Goal: Task Accomplishment & Management: Use online tool/utility

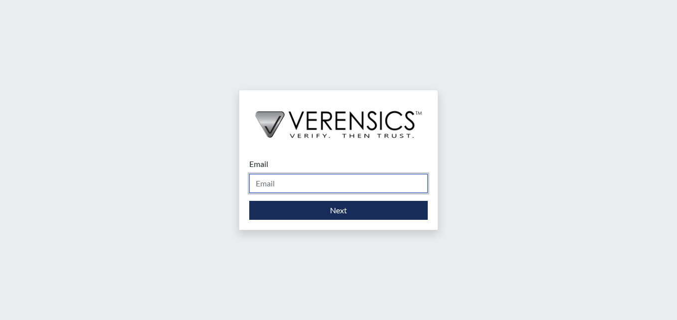
click at [273, 176] on input "Email" at bounding box center [338, 183] width 178 height 19
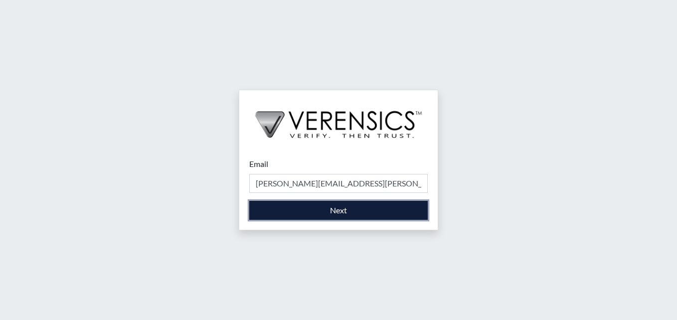
click at [368, 210] on button "Next" at bounding box center [338, 210] width 178 height 19
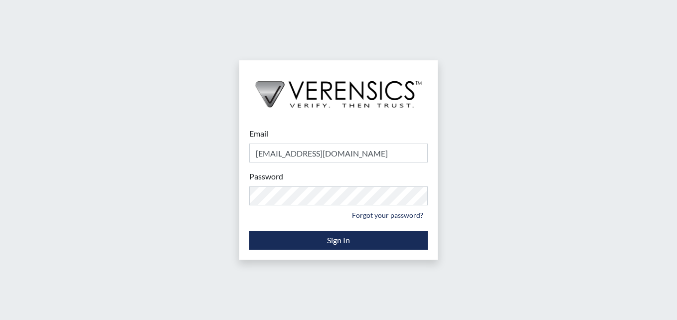
click at [317, 218] on small "Forgot your password?" at bounding box center [338, 214] width 178 height 15
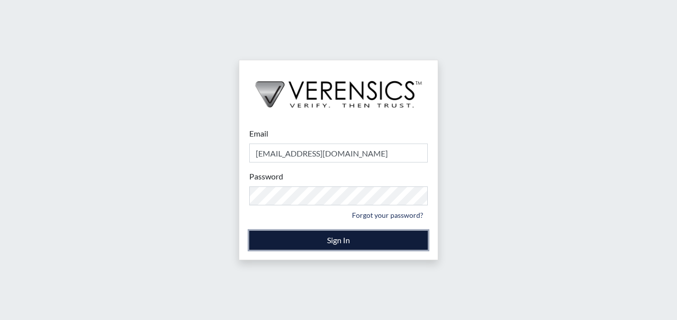
click at [322, 234] on button "Sign In" at bounding box center [338, 240] width 178 height 19
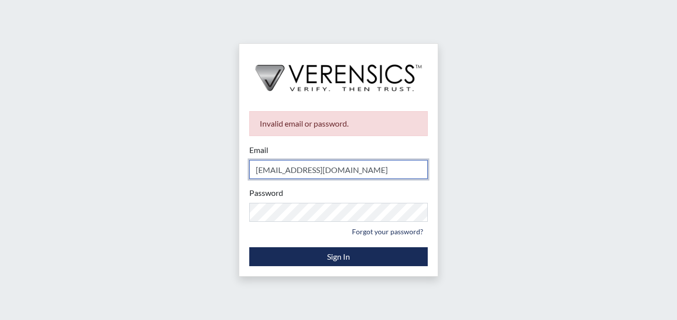
drag, startPoint x: 357, startPoint y: 171, endPoint x: 90, endPoint y: 143, distance: 268.0
click at [90, 143] on div "Invalid email or password. Email [EMAIL_ADDRESS][DOMAIN_NAME] Please provide yo…" at bounding box center [338, 160] width 677 height 320
type input "[PERSON_NAME][EMAIL_ADDRESS][PERSON_NAME][DOMAIN_NAME]"
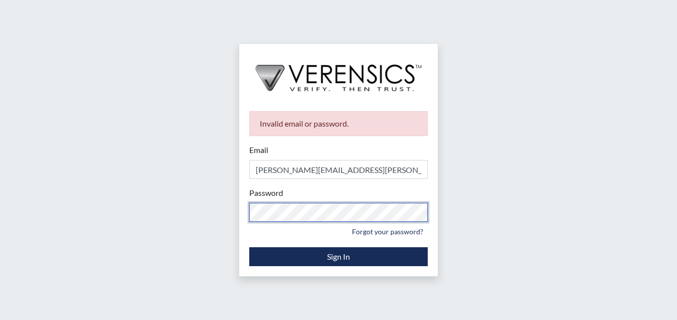
click at [145, 199] on div "Invalid email or password. Email [PERSON_NAME][EMAIL_ADDRESS][PERSON_NAME][DOMA…" at bounding box center [338, 160] width 677 height 320
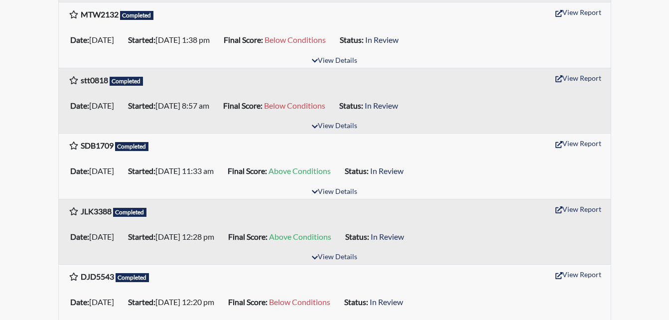
scroll to position [498, 0]
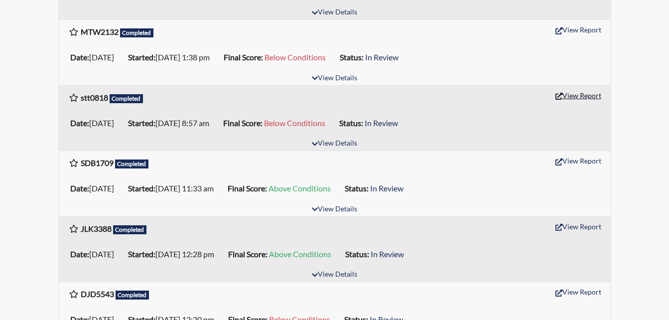
click at [583, 97] on button "View Report" at bounding box center [578, 95] width 55 height 15
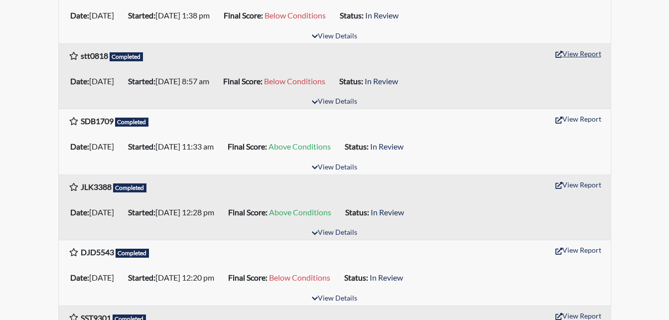
scroll to position [598, 0]
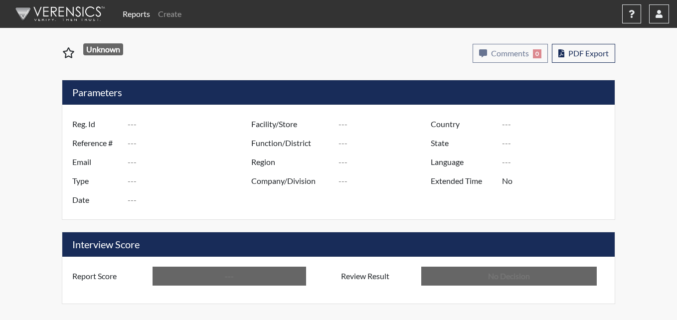
type input "stt0818"
type input "50977"
type input "---"
type input "Corrections Pre-Employment"
type input "[DATE]"
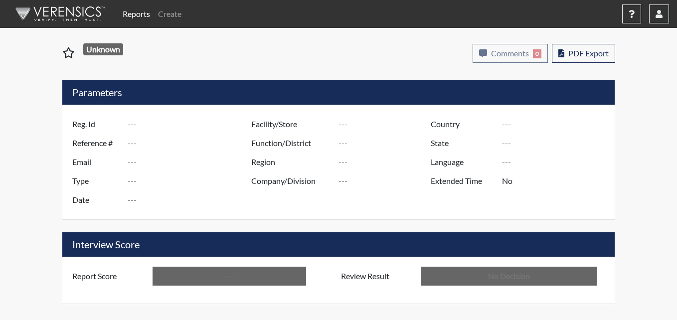
type input "Metro Re-Entry Facility"
type input "[GEOGRAPHIC_DATA]"
type input "[US_STATE]"
type input "English"
type input "Below Conditions"
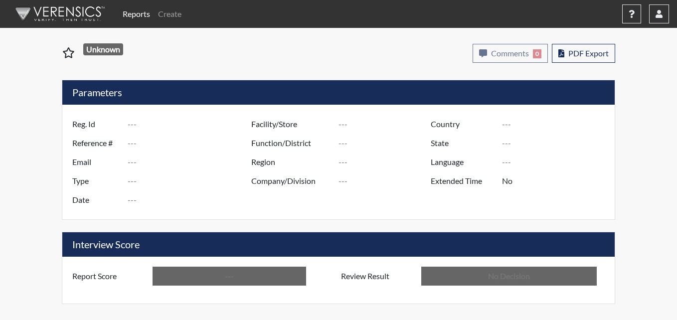
type input "In Review"
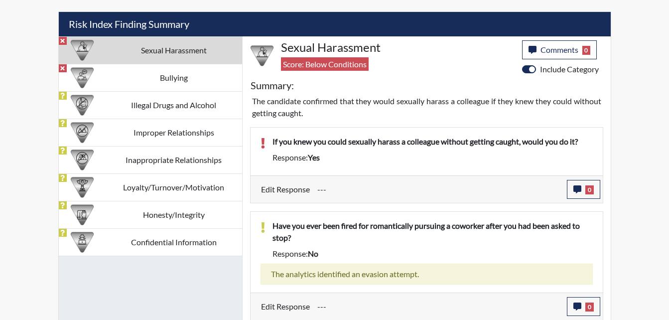
scroll to position [592, 0]
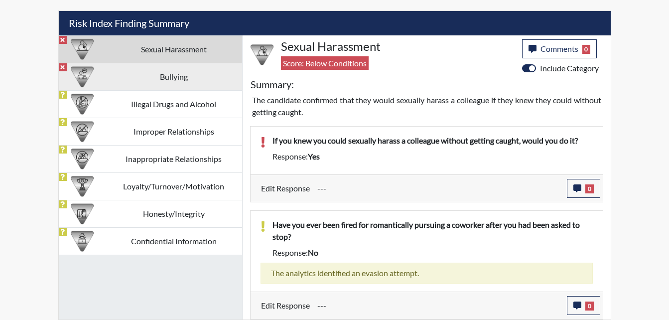
click at [185, 81] on td "Bullying" at bounding box center [174, 76] width 137 height 27
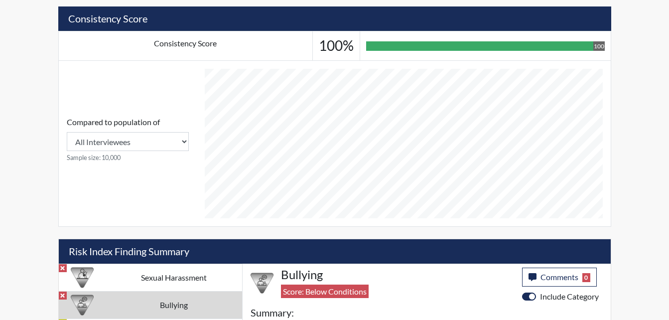
scroll to position [531, 0]
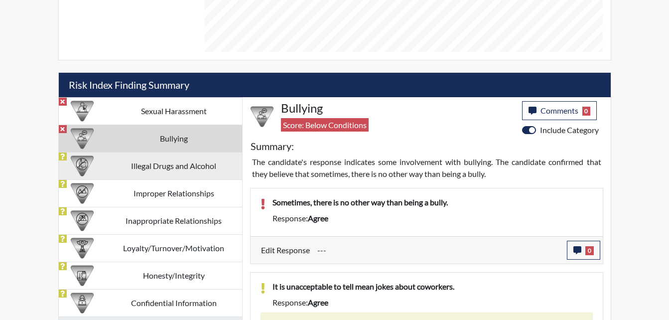
click at [188, 176] on td "Illegal Drugs and Alcohol" at bounding box center [174, 165] width 137 height 27
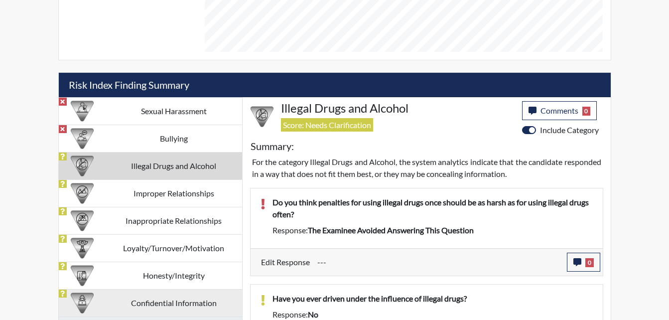
click at [182, 298] on td "Confidential Information" at bounding box center [174, 302] width 137 height 27
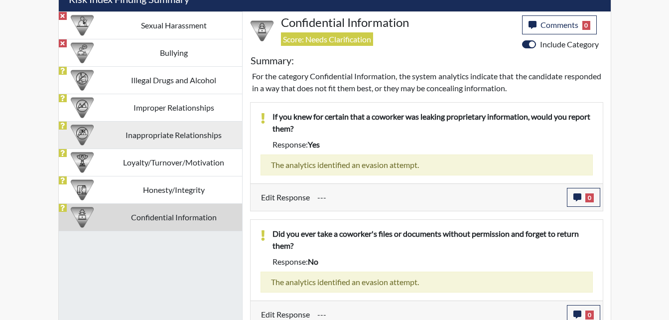
scroll to position [625, 0]
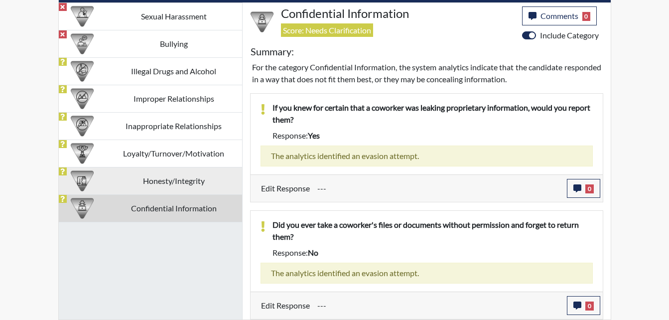
click at [165, 185] on td "Honesty/Integrity" at bounding box center [174, 180] width 137 height 27
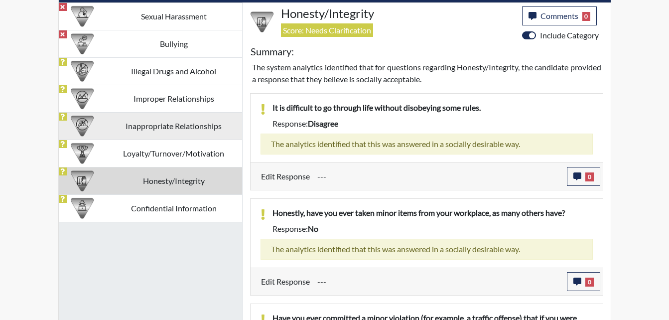
click at [167, 131] on td "Inappropriate Relationships" at bounding box center [174, 125] width 137 height 27
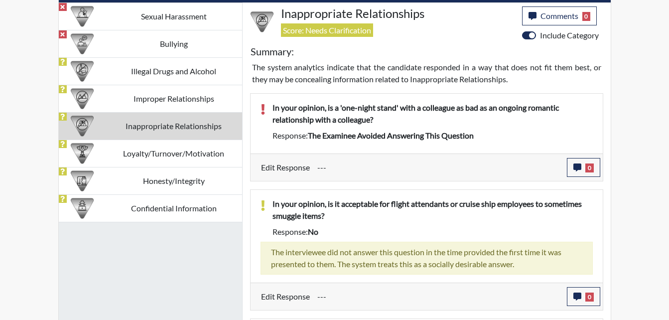
scroll to position [575, 0]
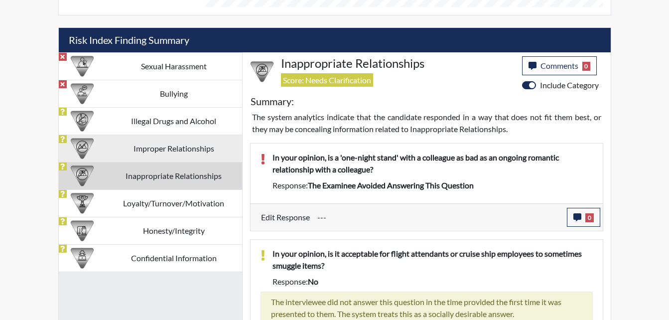
click at [168, 145] on td "Improper Relationships" at bounding box center [174, 148] width 137 height 27
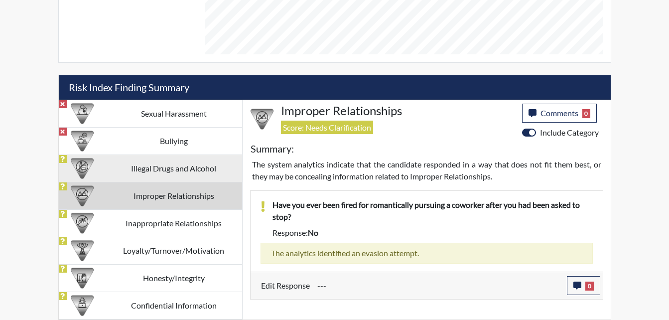
click at [189, 160] on td "Illegal Drugs and Alcohol" at bounding box center [174, 167] width 137 height 27
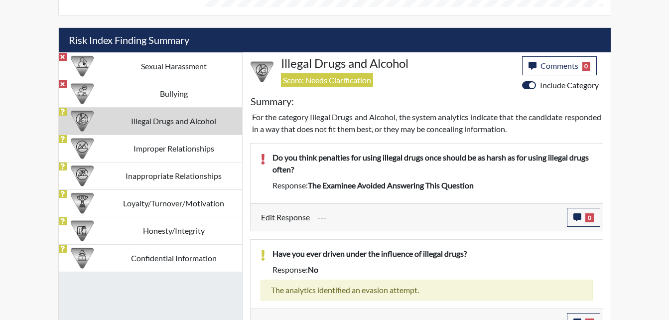
scroll to position [526, 0]
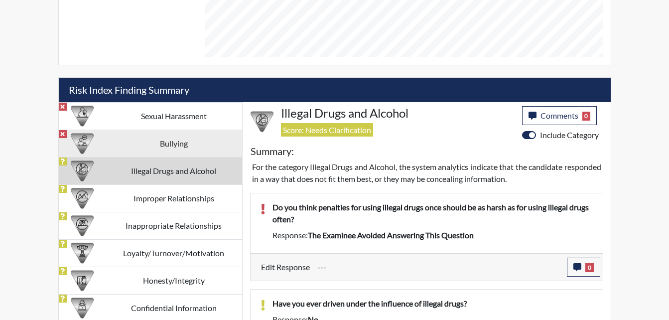
click at [160, 150] on td "Bullying" at bounding box center [174, 143] width 137 height 27
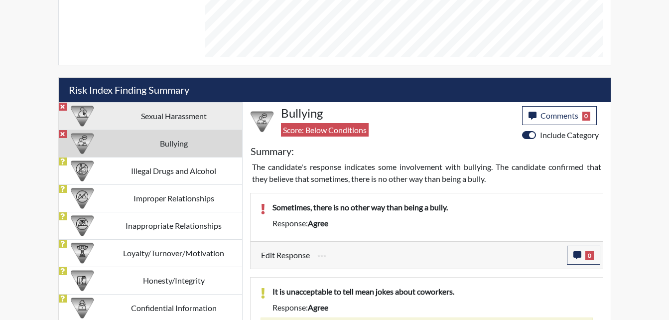
click at [181, 121] on td "Sexual Harassment" at bounding box center [174, 115] width 137 height 27
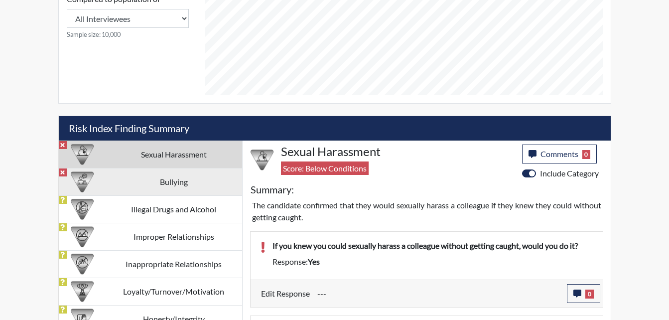
scroll to position [443, 0]
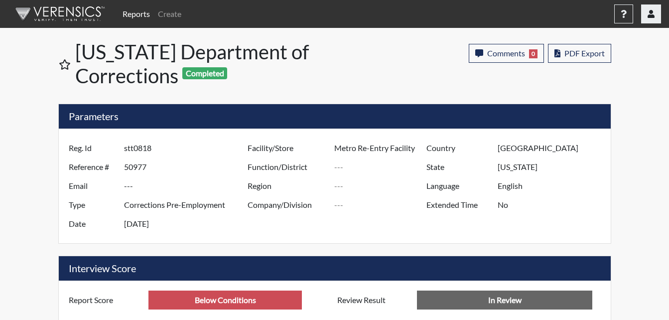
click at [646, 7] on button "button" at bounding box center [651, 13] width 20 height 19
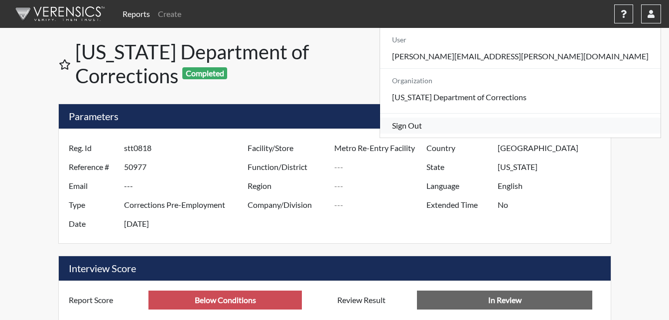
click at [562, 134] on link "Sign Out" at bounding box center [520, 126] width 280 height 16
